Goal: Task Accomplishment & Management: Manage account settings

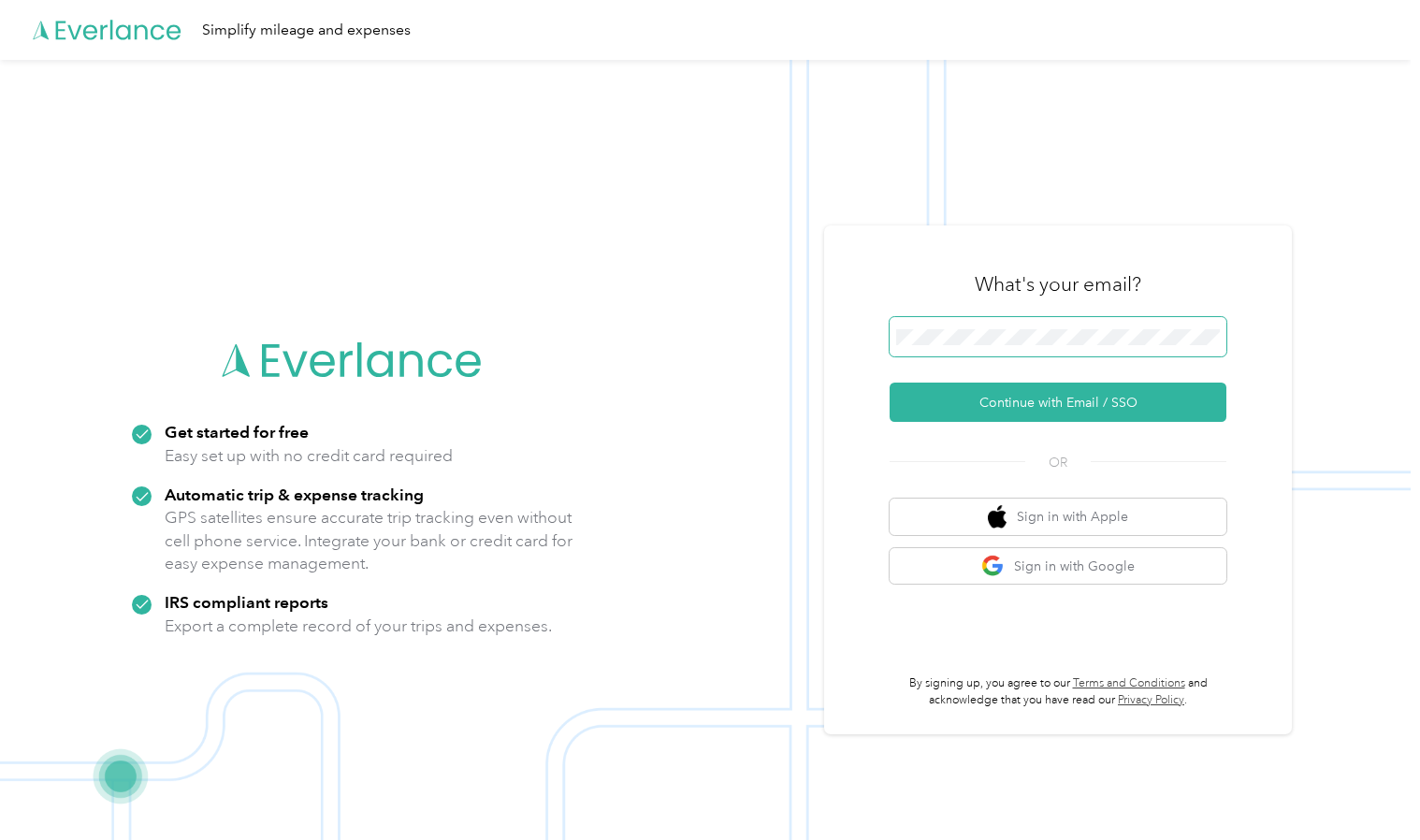
click at [1009, 328] on span at bounding box center [1058, 337] width 337 height 40
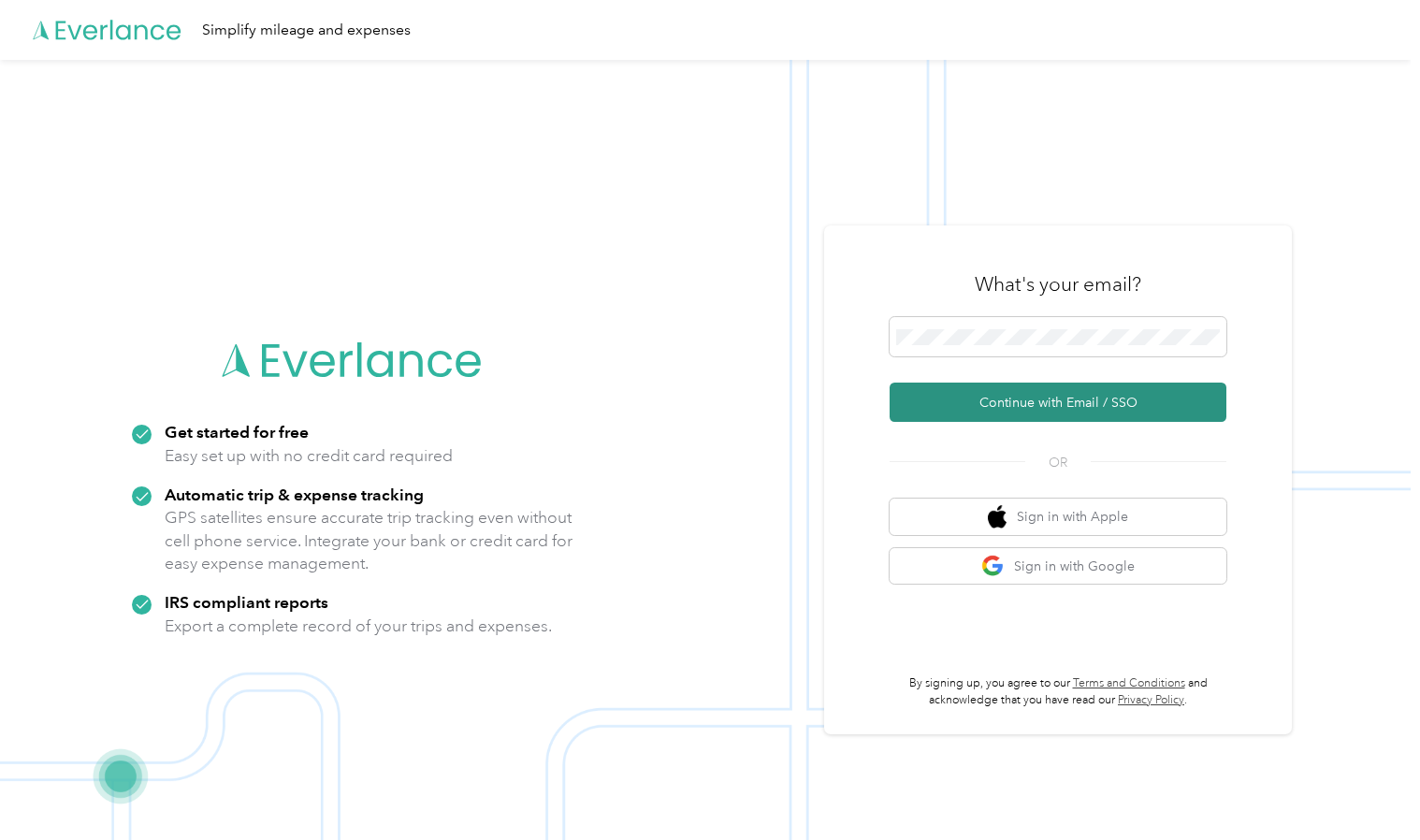
click at [1033, 400] on button "Continue with Email / SSO" at bounding box center [1058, 402] width 337 height 40
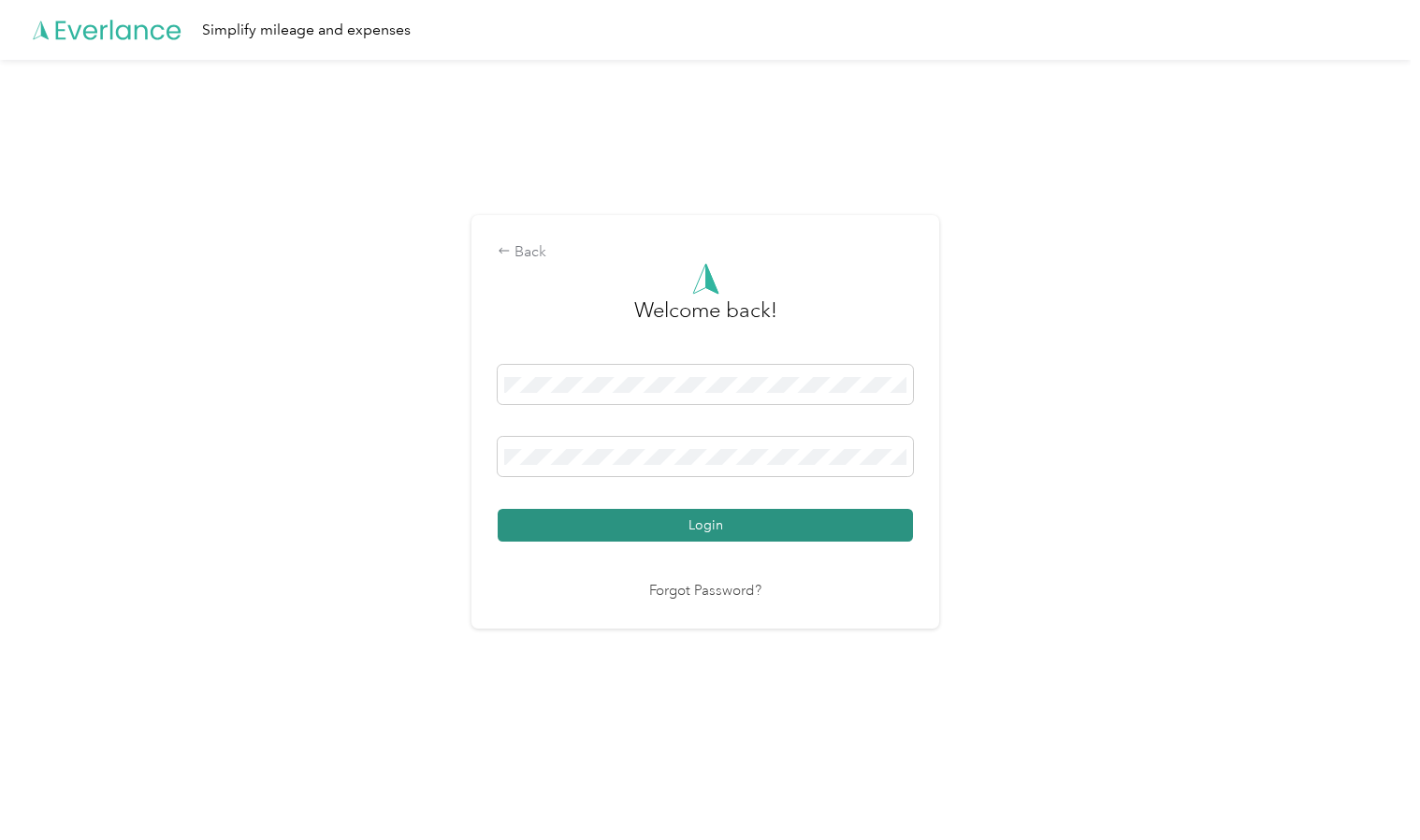
click at [721, 518] on button "Login" at bounding box center [704, 525] width 415 height 33
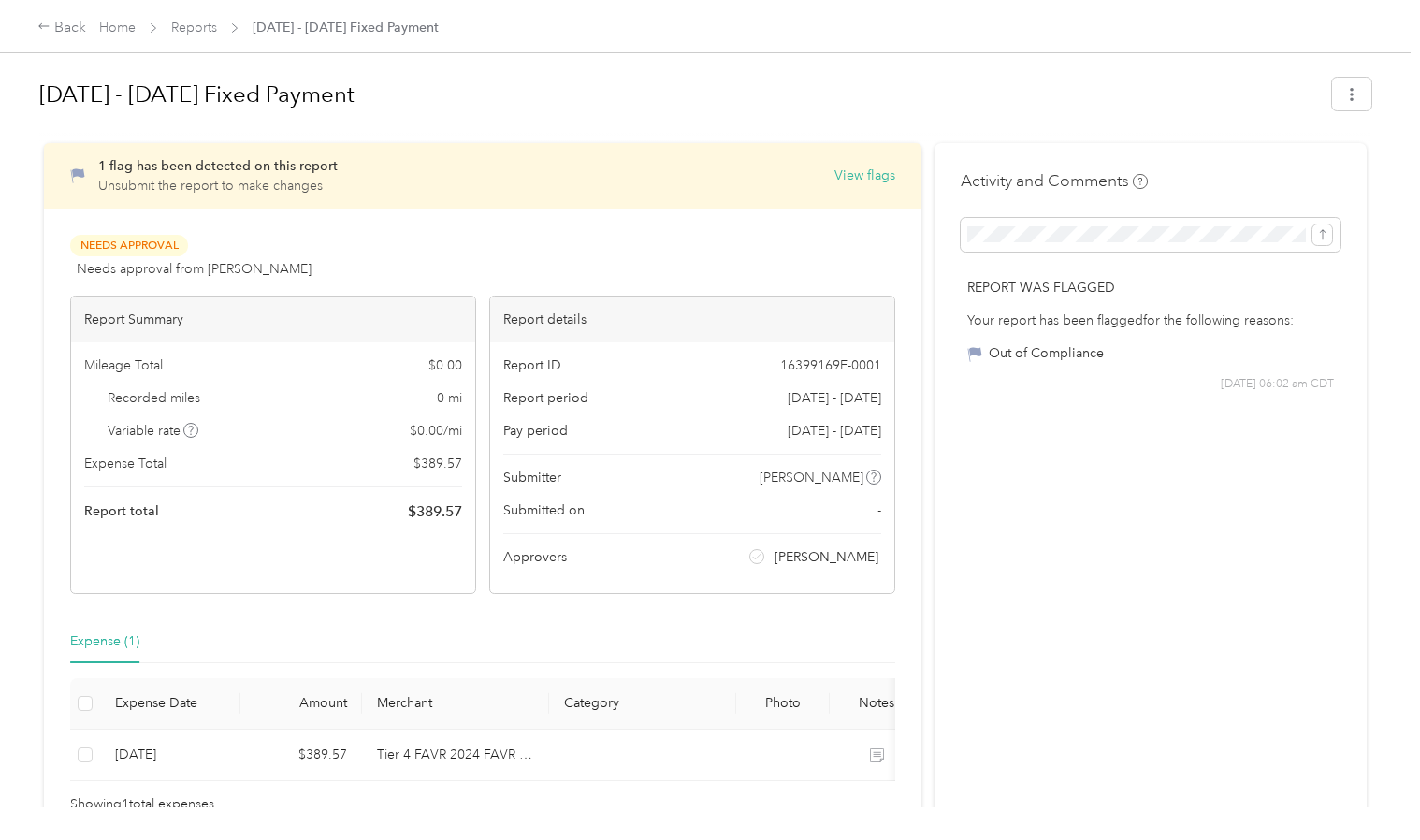
click at [996, 0] on div "Back Home Reports [DATE] - [DATE] Fixed Payment" at bounding box center [710, 26] width 1420 height 53
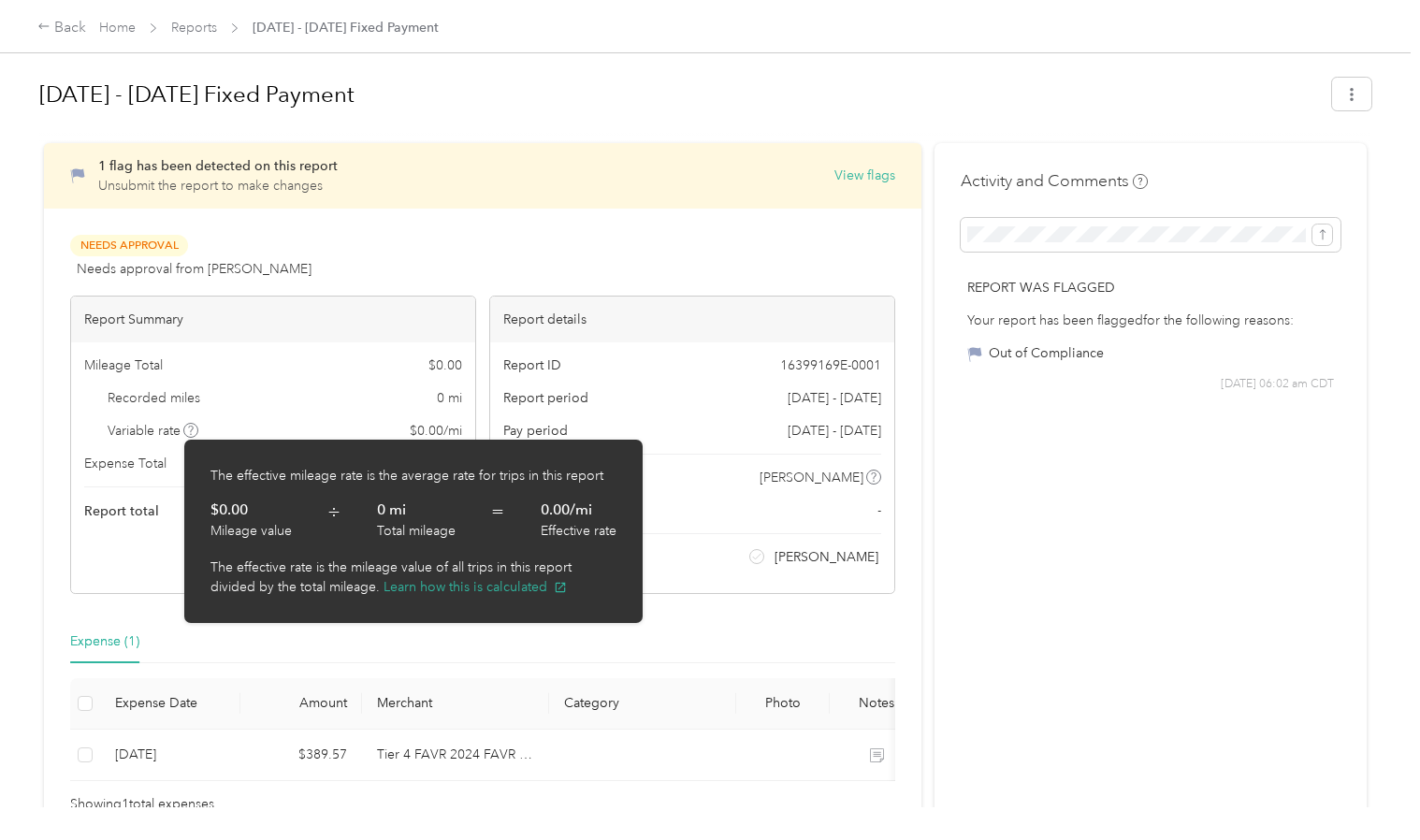
click at [189, 429] on icon at bounding box center [191, 430] width 9 height 9
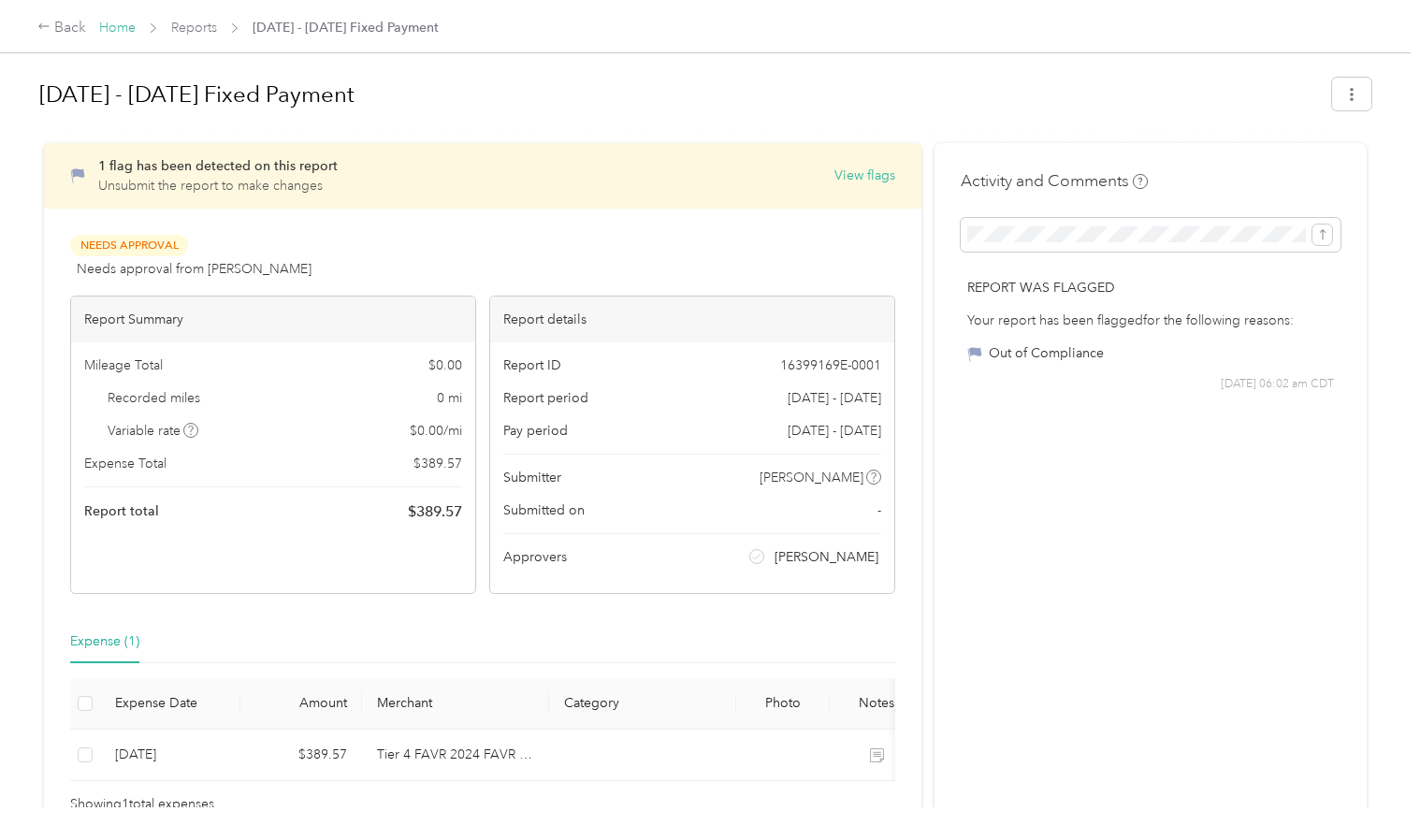
click at [111, 28] on link "Home" at bounding box center [117, 27] width 37 height 16
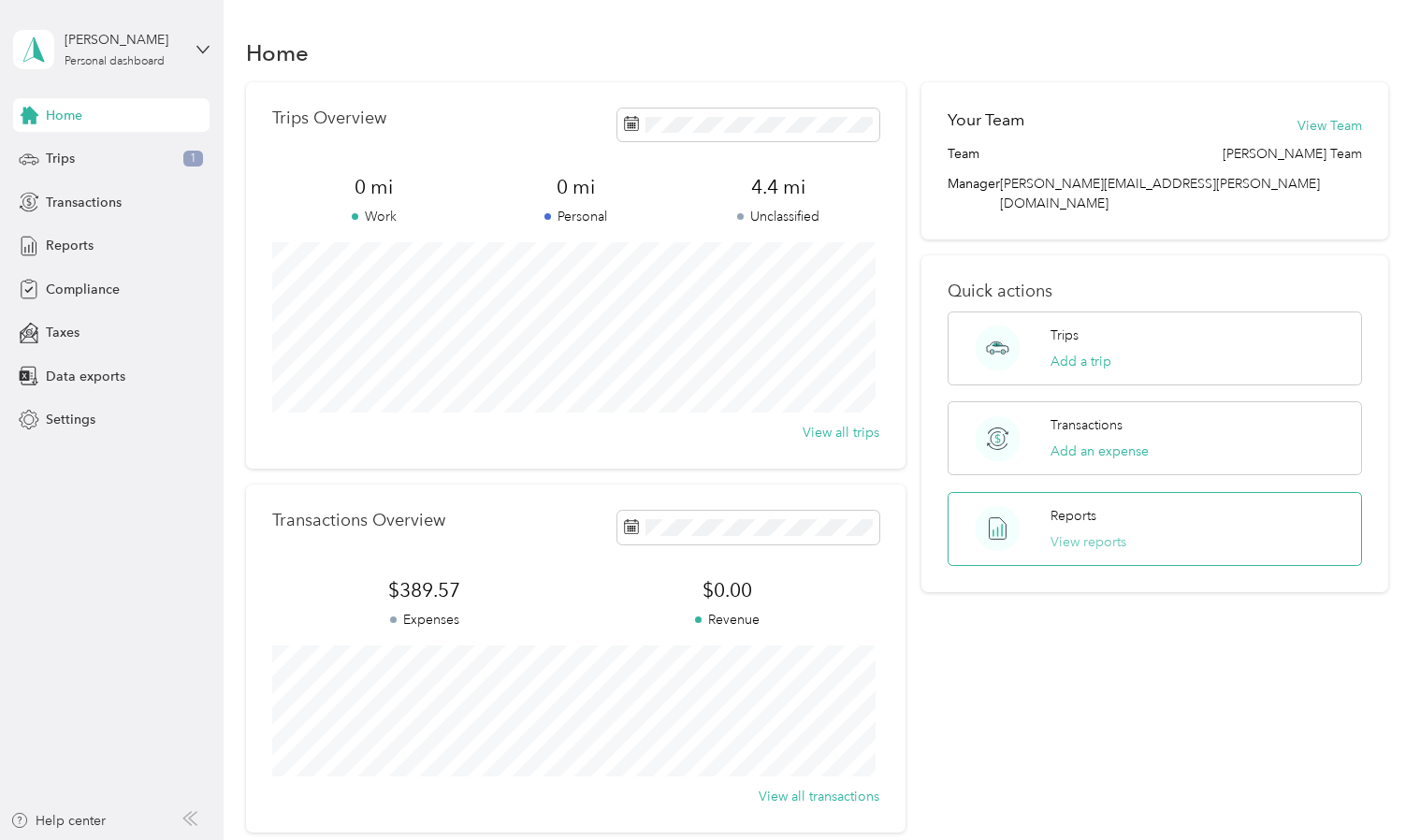
click at [1084, 532] on button "View reports" at bounding box center [1089, 541] width 75 height 20
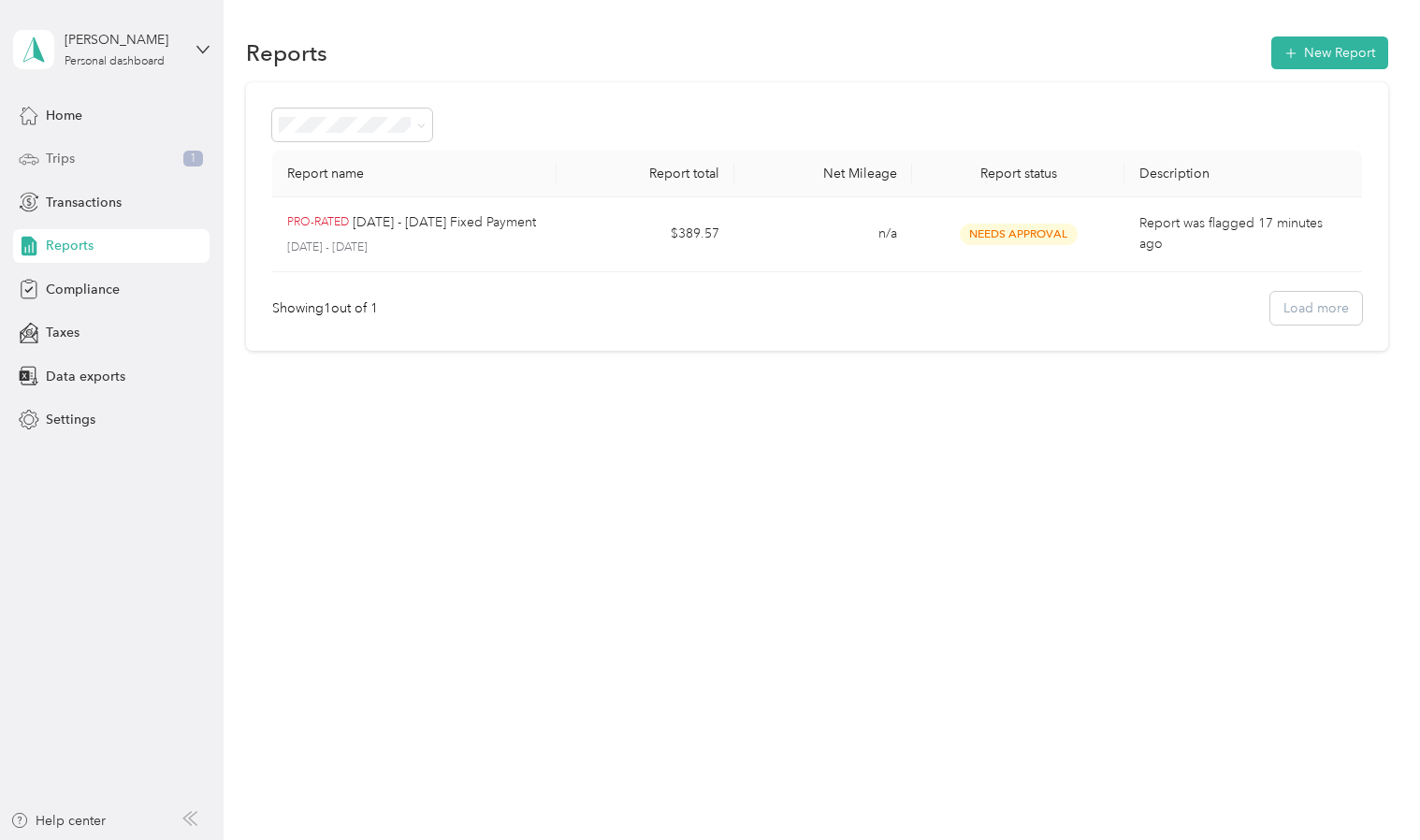
click at [76, 159] on div "Trips 1" at bounding box center [111, 159] width 197 height 34
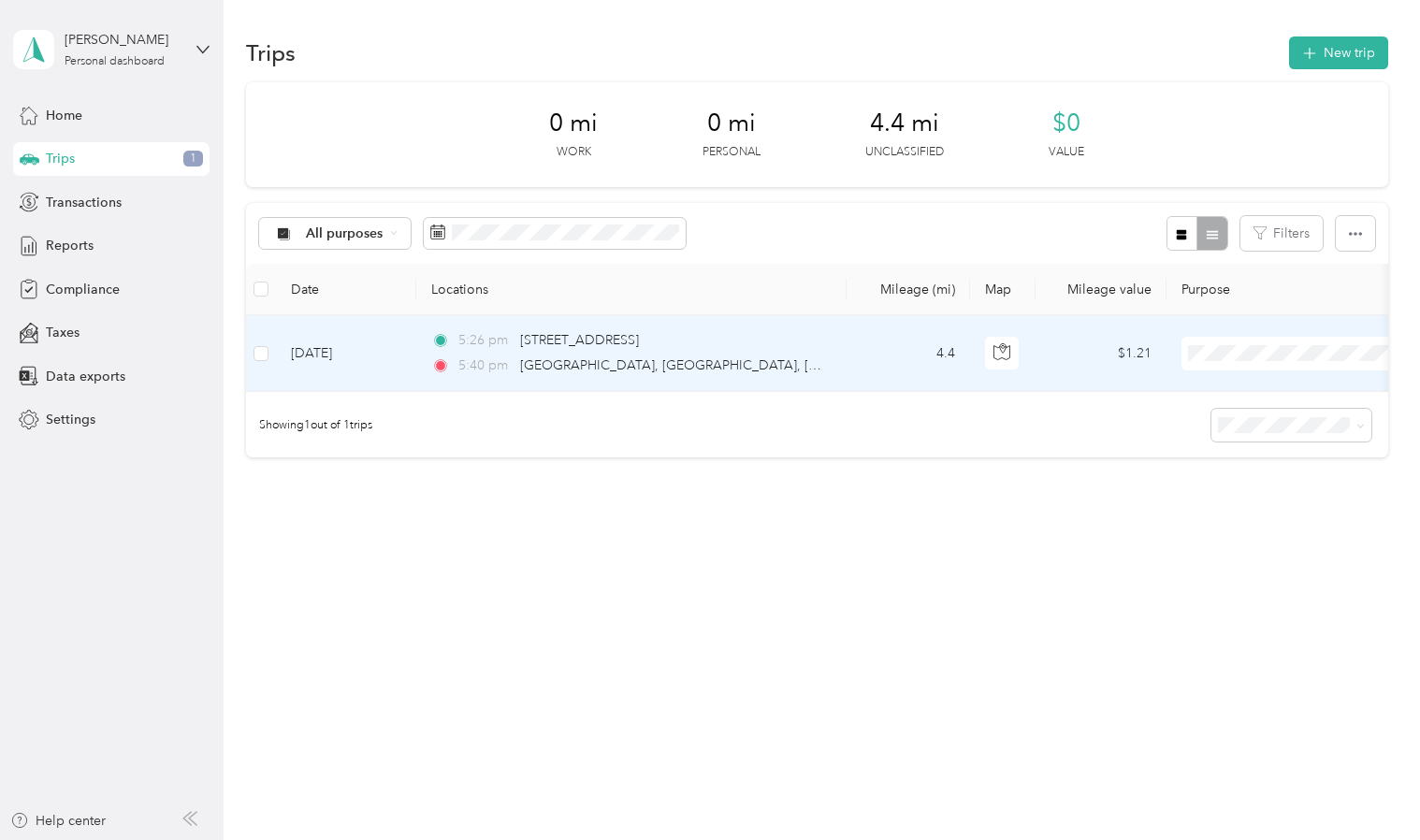
click at [1260, 418] on span "Personal" at bounding box center [1315, 419] width 173 height 20
